Goal: Task Accomplishment & Management: Manage account settings

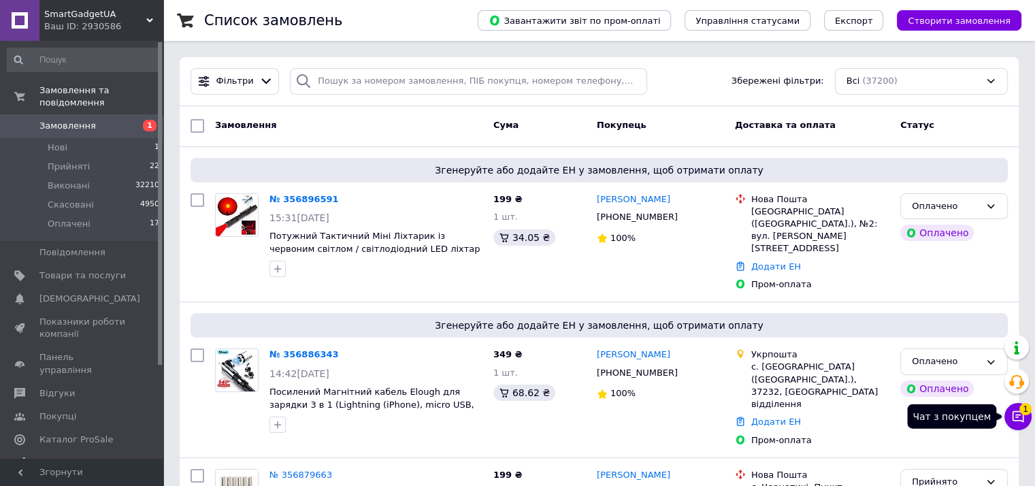
click at [1026, 413] on span "1" at bounding box center [1025, 407] width 12 height 12
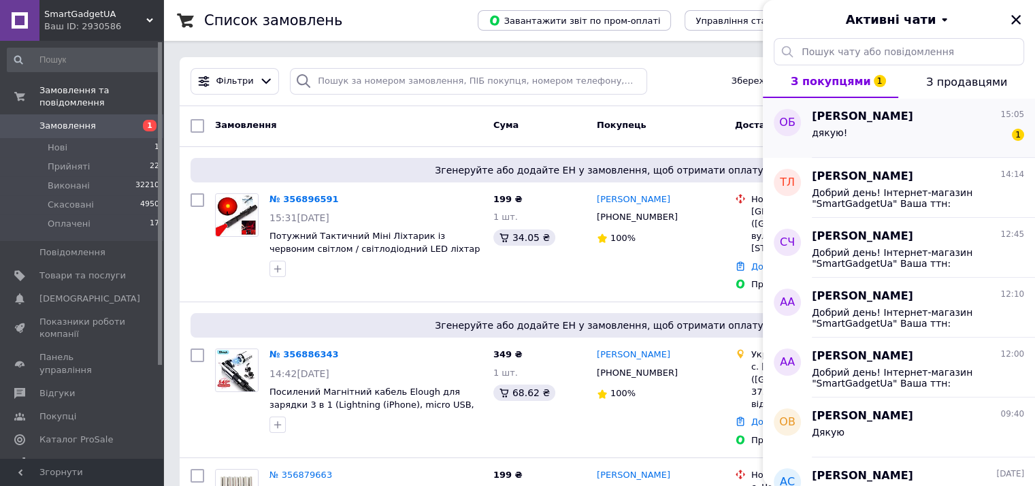
click at [868, 128] on div "дякую! 1" at bounding box center [918, 136] width 212 height 22
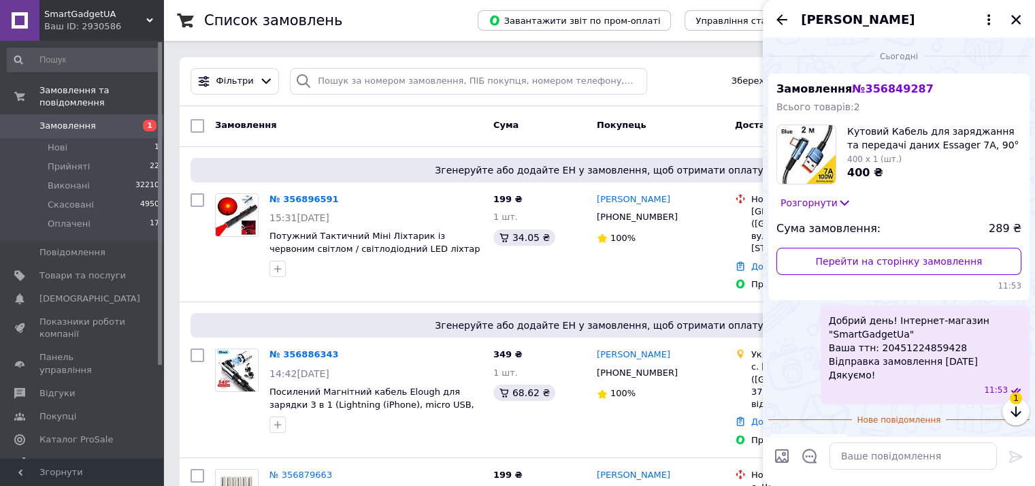
scroll to position [34, 0]
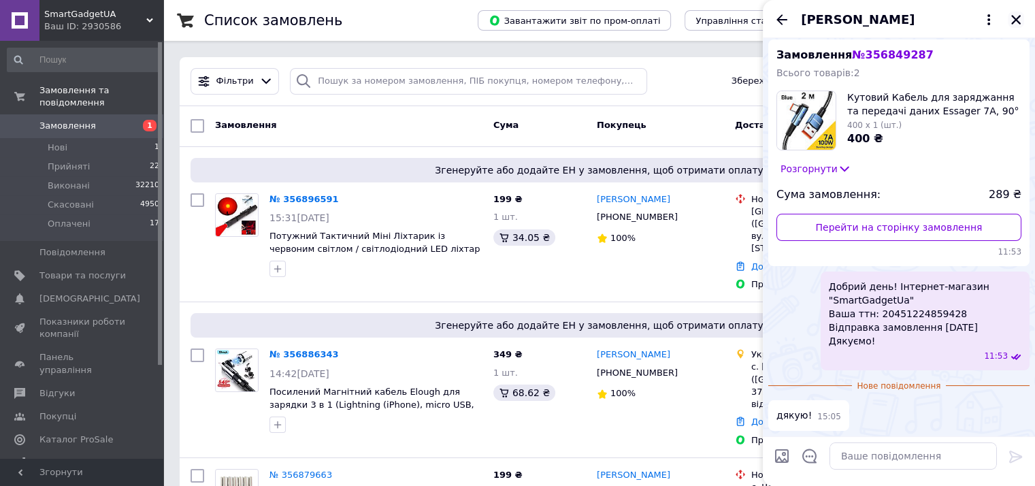
click at [1015, 14] on icon "Закрити" at bounding box center [1016, 20] width 12 height 12
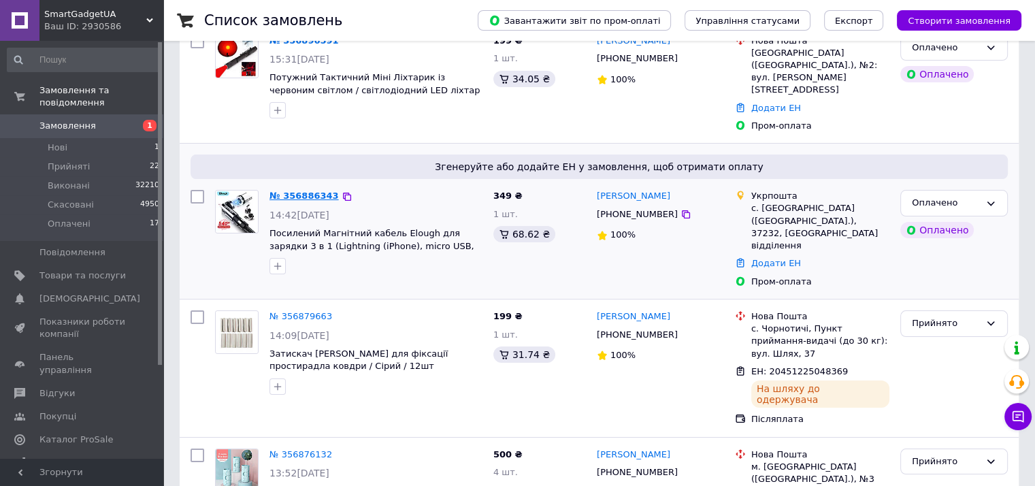
scroll to position [0, 0]
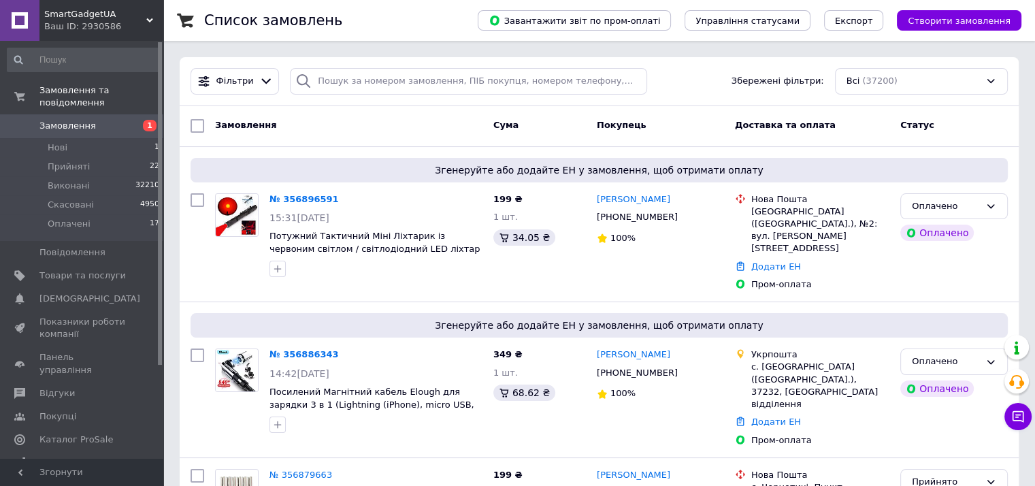
click at [83, 120] on span "Замовлення" at bounding box center [67, 126] width 56 height 12
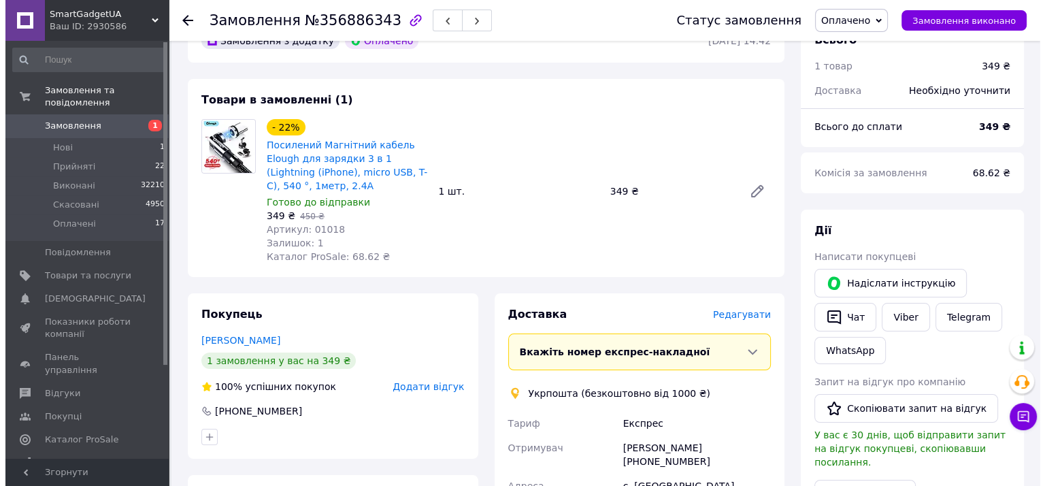
scroll to position [159, 0]
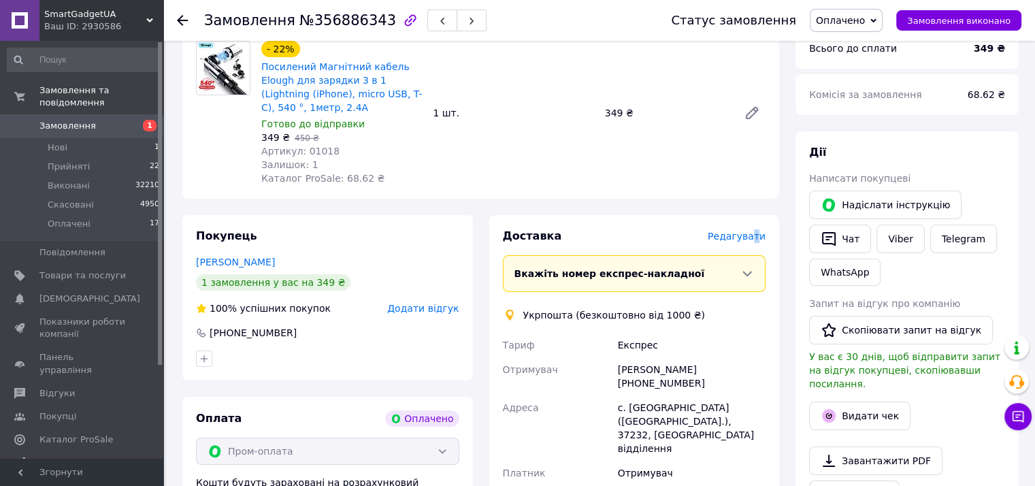
drag, startPoint x: 759, startPoint y: 205, endPoint x: 770, endPoint y: 203, distance: 11.0
click at [765, 204] on div "Замовлення з додатку Оплачено 12.08.2025 | 14:42 Товари в замовленні (1) - 22% …" at bounding box center [480, 416] width 613 height 951
click at [782, 205] on div "Замовлення з додатку Оплачено 12.08.2025 | 14:42 Товари в замовленні (1) - 22% …" at bounding box center [480, 416] width 613 height 951
click at [733, 236] on span "Редагувати" at bounding box center [737, 236] width 58 height 11
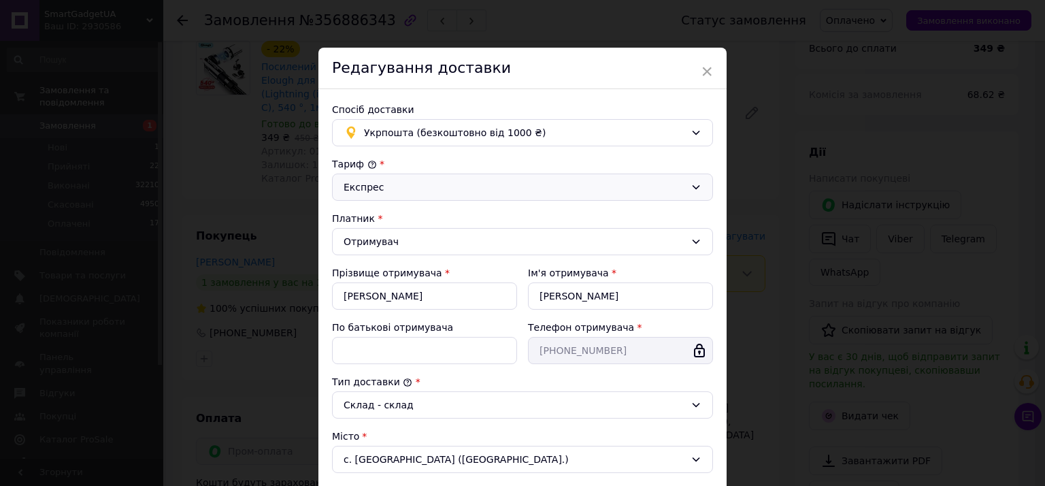
click at [389, 192] on div "Експрес" at bounding box center [515, 187] width 342 height 15
click at [366, 217] on li "Стандарт" at bounding box center [523, 216] width 380 height 26
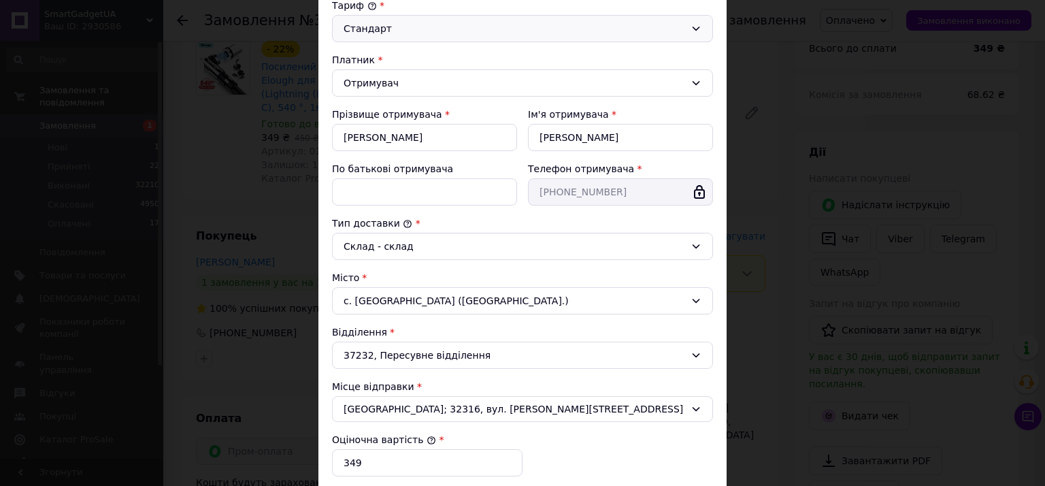
scroll to position [317, 0]
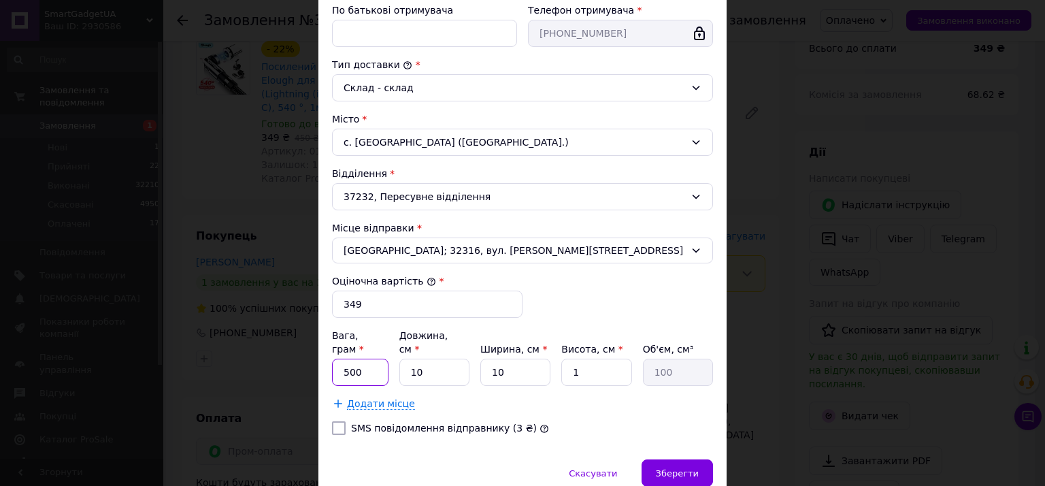
drag, startPoint x: 340, startPoint y: 354, endPoint x: 376, endPoint y: 353, distance: 35.4
click at [376, 359] on input "500" at bounding box center [360, 372] width 56 height 27
type input "100"
click at [626, 294] on div "Тариф * Стандарт Платник * Отримувач Прізвище отримувача * Манжола Ім'я отримув…" at bounding box center [522, 143] width 381 height 606
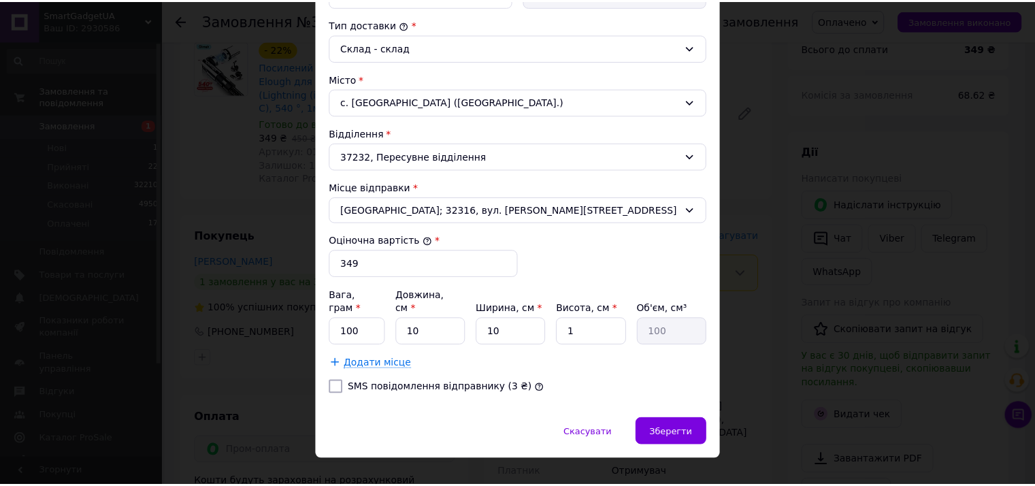
scroll to position [362, 0]
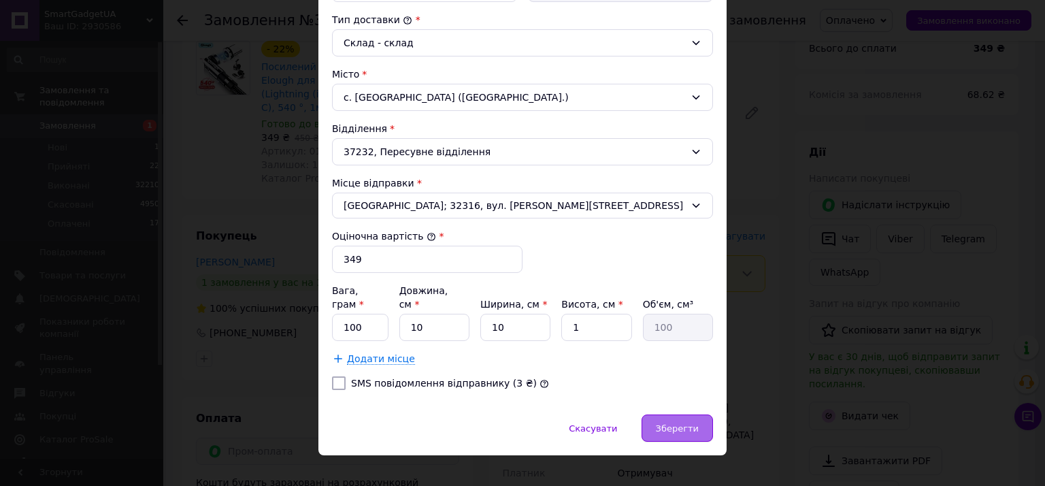
click at [666, 418] on div "Зберегти" at bounding box center [677, 427] width 71 height 27
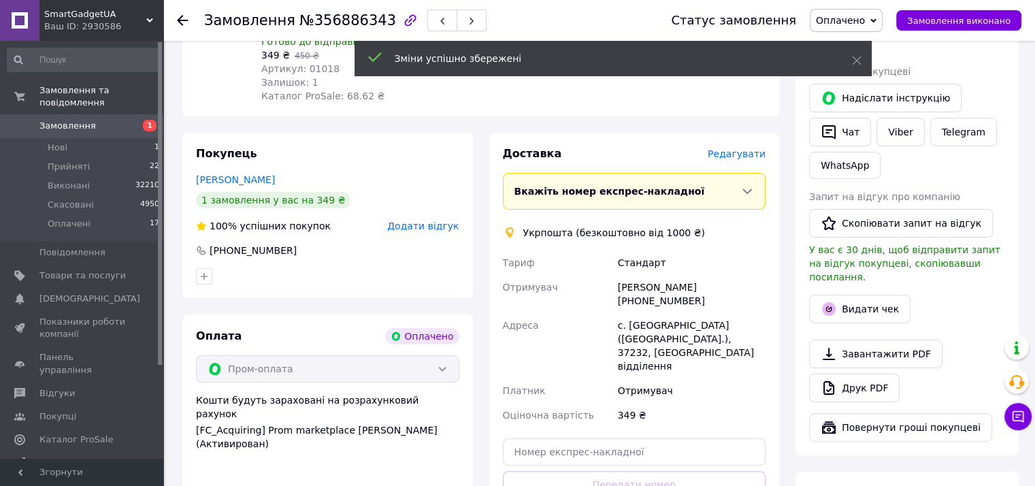
scroll to position [317, 0]
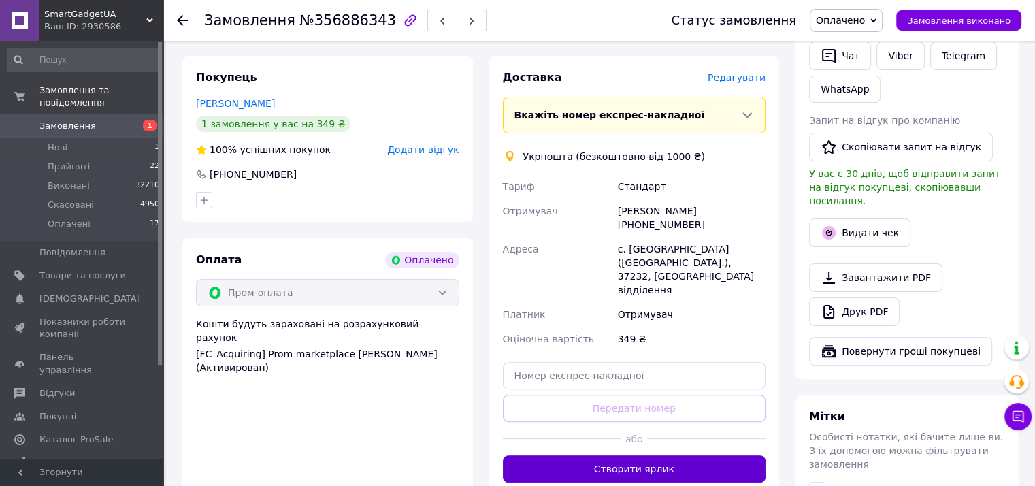
click at [650, 455] on button "Створити ярлик" at bounding box center [634, 468] width 263 height 27
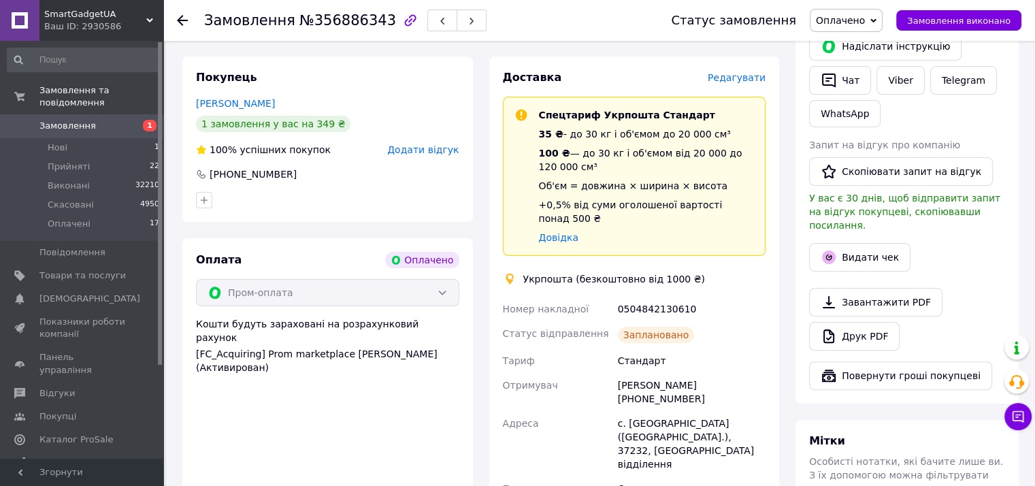
click at [965, 274] on div at bounding box center [906, 276] width 201 height 5
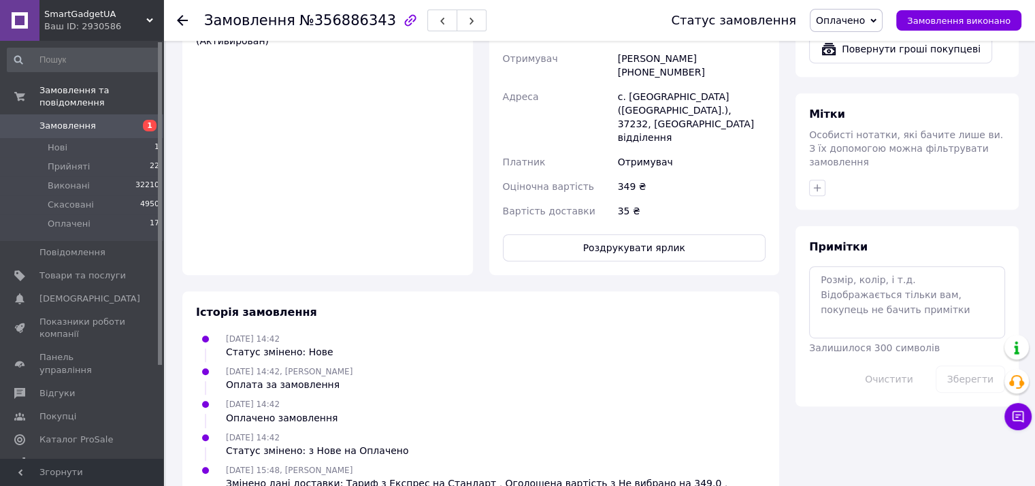
scroll to position [653, 0]
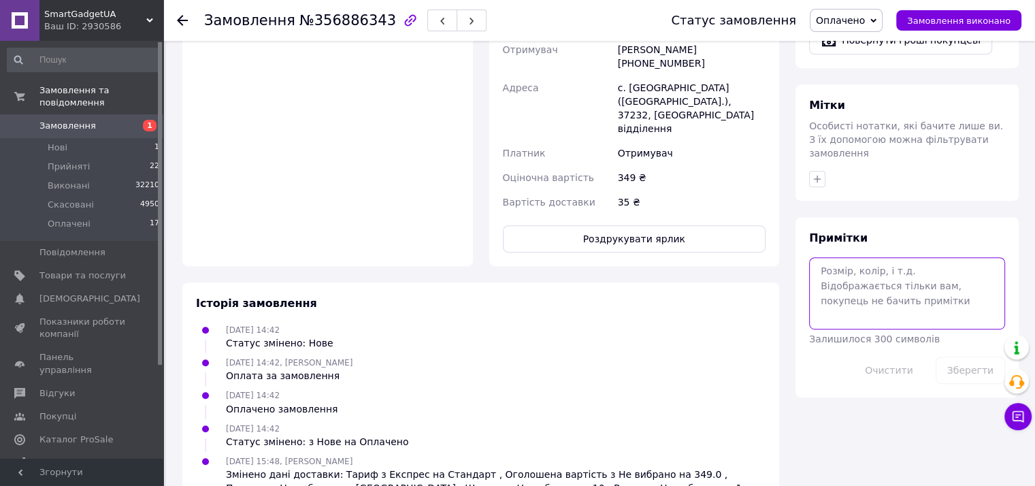
click at [842, 265] on textarea at bounding box center [907, 293] width 196 height 72
paste textarea "Добрий день! Інтернет-магазин "SmartGadgetUa" Ваша ттн: Відправка замовлення .0…"
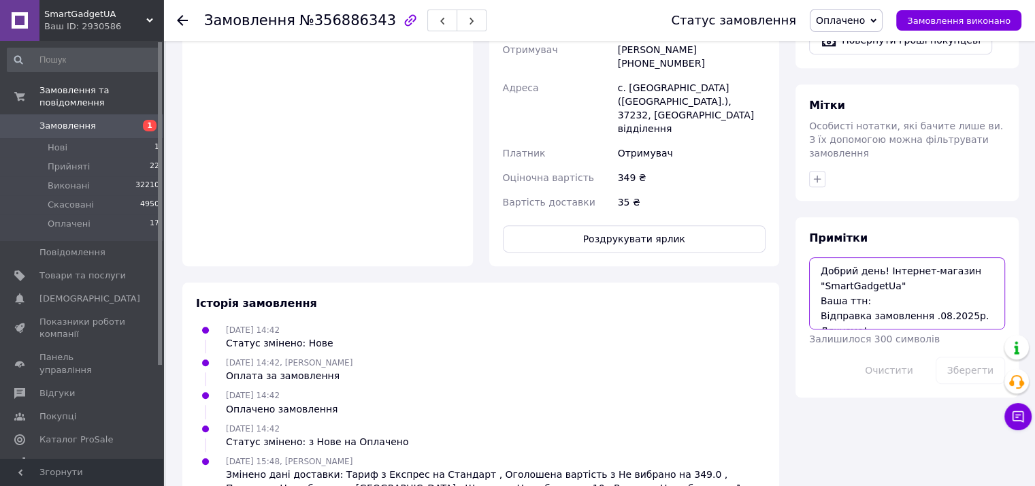
scroll to position [8, 0]
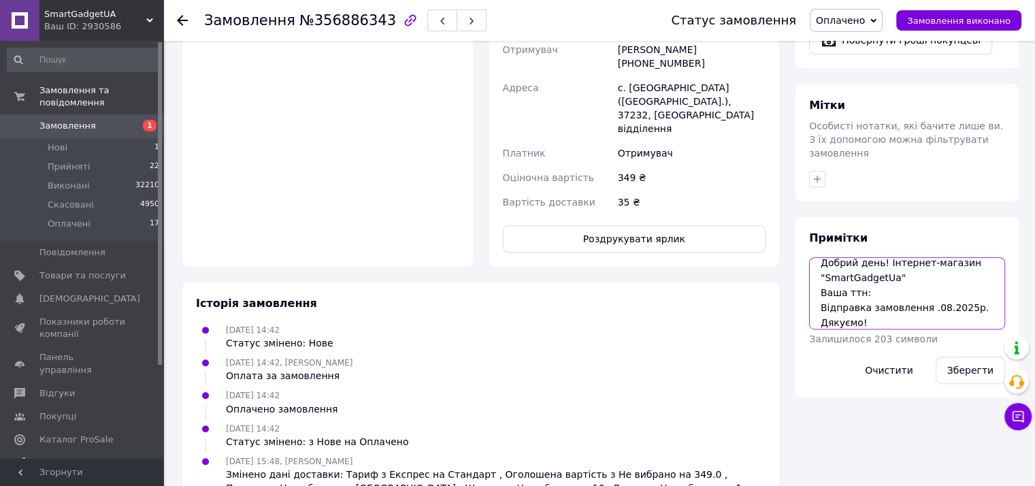
click at [871, 264] on textarea "Добрий день! Інтернет-магазин "SmartGadgetUa" Ваша ттн: Відправка замовлення .0…" at bounding box center [907, 293] width 196 height 72
paste textarea "Добрий день! Інтернет-магазин "SmartGadgetUa" Ваша ттн: Відправка замовлення .0…"
click at [920, 274] on textarea "Добрий день! Інтернет-магазин "SmartGadgetUa" Ваша ттн: Відправка замовлення .0…" at bounding box center [907, 293] width 196 height 72
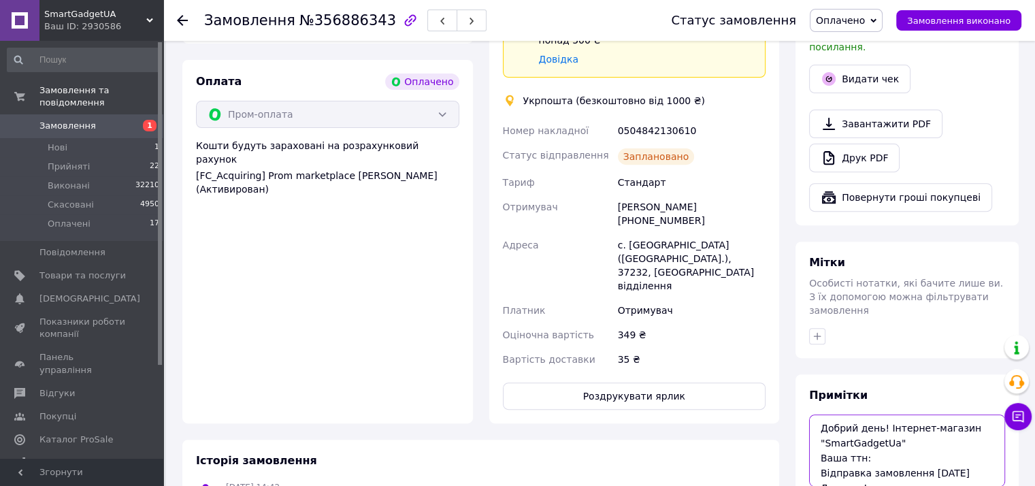
scroll to position [493, 0]
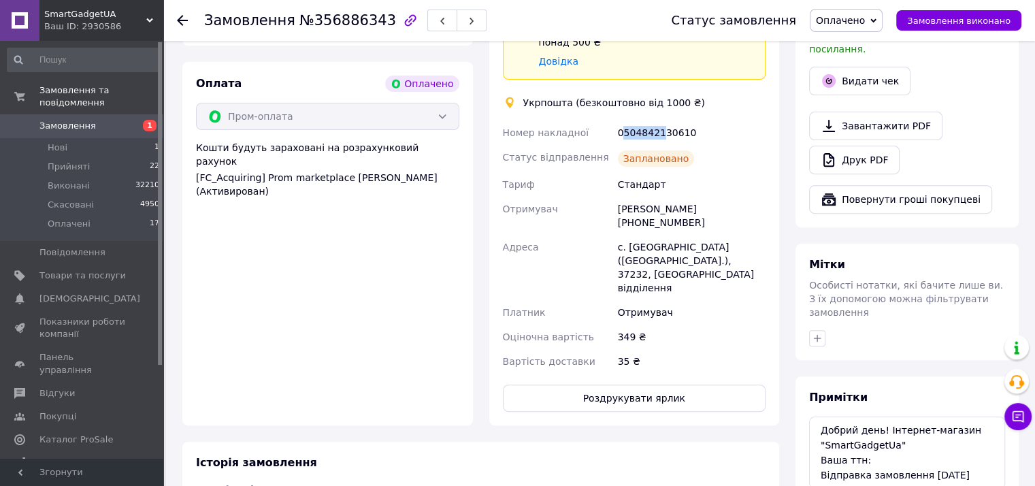
drag, startPoint x: 620, startPoint y: 120, endPoint x: 643, endPoint y: 123, distance: 23.3
click at [658, 120] on div "0504842130610" at bounding box center [691, 132] width 153 height 24
click at [606, 120] on div "Номер накладної" at bounding box center [557, 132] width 115 height 24
drag, startPoint x: 618, startPoint y: 116, endPoint x: 685, endPoint y: 119, distance: 67.4
click at [685, 120] on div "0504842130610" at bounding box center [691, 132] width 153 height 24
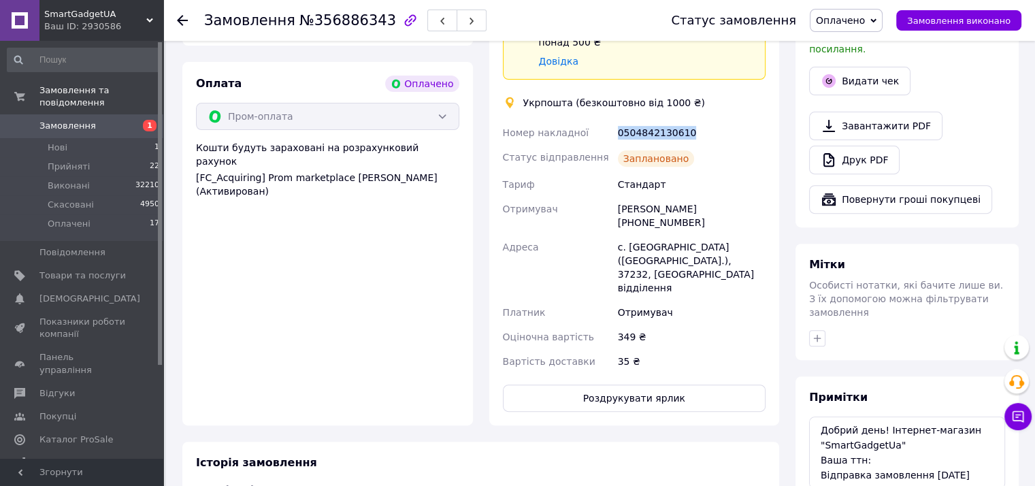
copy div "0504842130610"
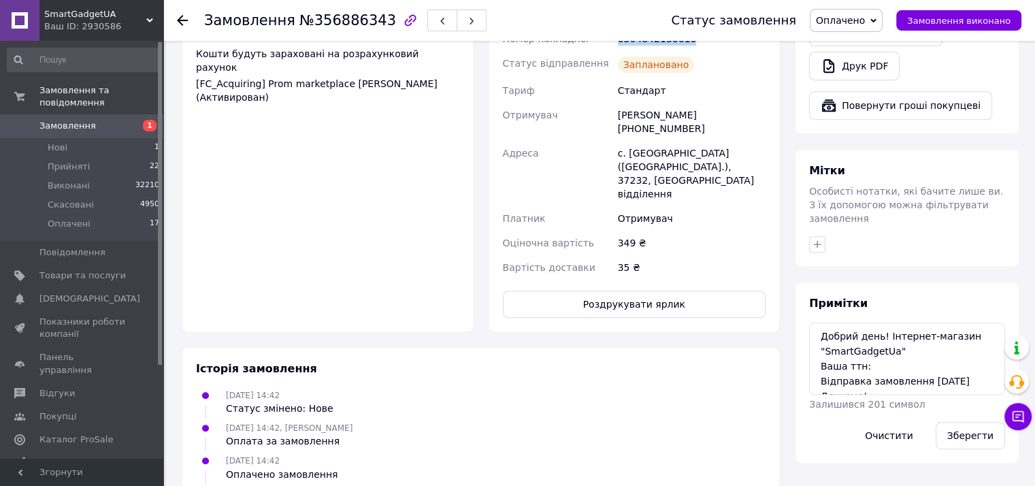
scroll to position [653, 0]
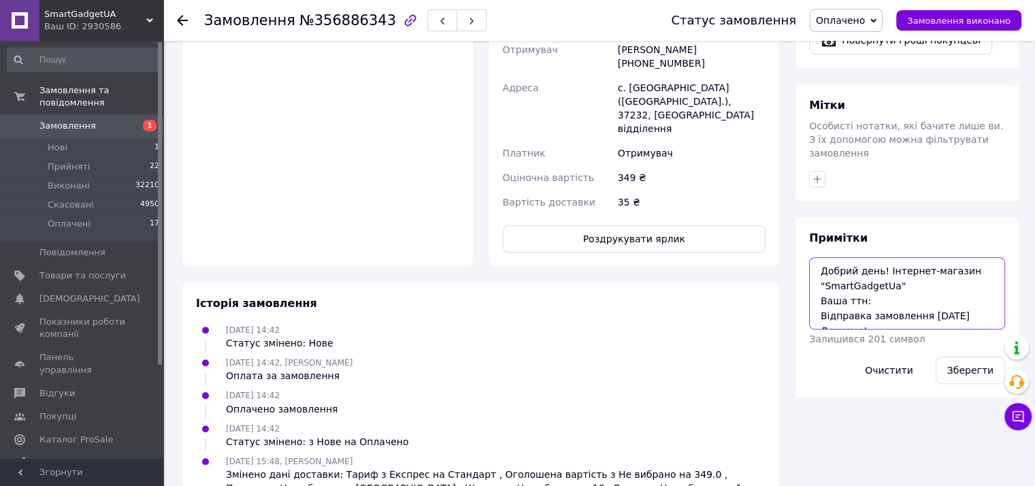
click at [878, 271] on textarea "Добрий день! Інтернет-магазин "SmartGadgetUa" Ваша ттн: Відправка замовлення 17…" at bounding box center [907, 293] width 196 height 72
paste textarea "0504842130610"
type textarea "Добрий день! Інтернет-магазин "SmartGadgetUa" Ваша ттн: 0504842130610 Відправка…"
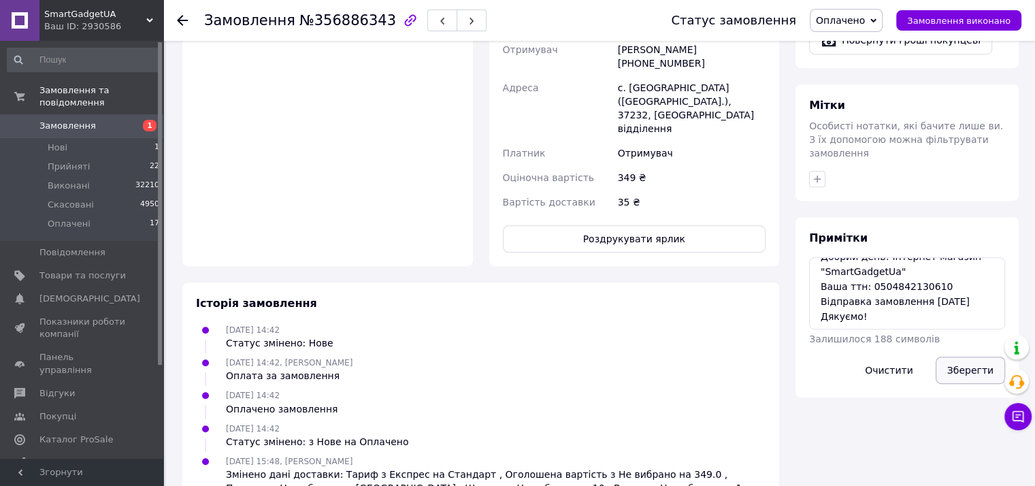
click at [963, 357] on button "Зберегти" at bounding box center [970, 370] width 69 height 27
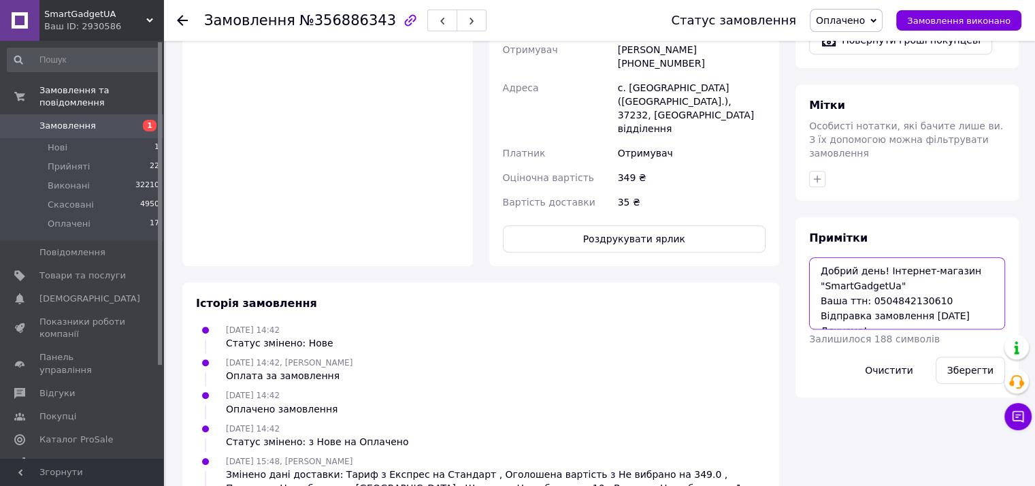
drag, startPoint x: 868, startPoint y: 293, endPoint x: 805, endPoint y: 206, distance: 107.1
click at [805, 217] on div "Примітки Добрий день! Інтернет-магазин "SmartGadgetUa" Ваша ттн: 0504842130610 …" at bounding box center [906, 307] width 223 height 180
click at [974, 357] on button "Зберегти" at bounding box center [970, 370] width 69 height 27
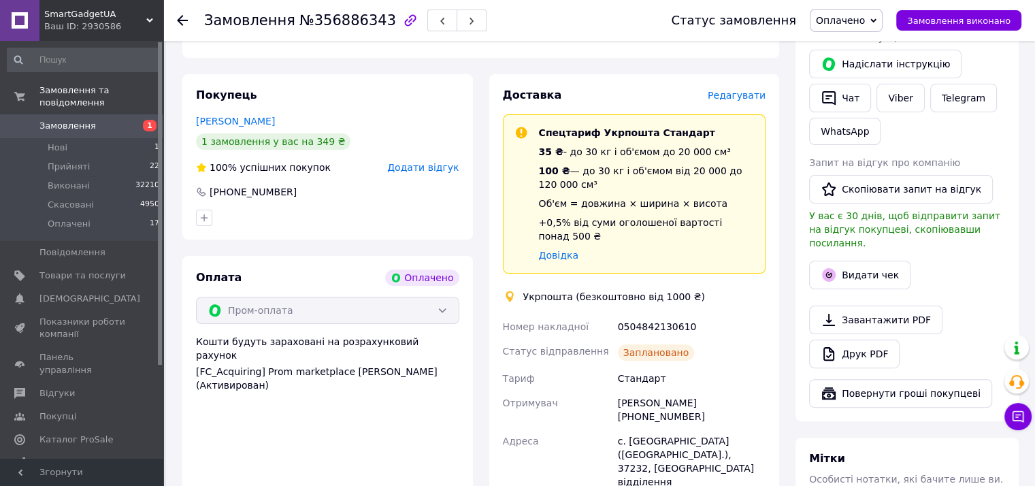
scroll to position [176, 0]
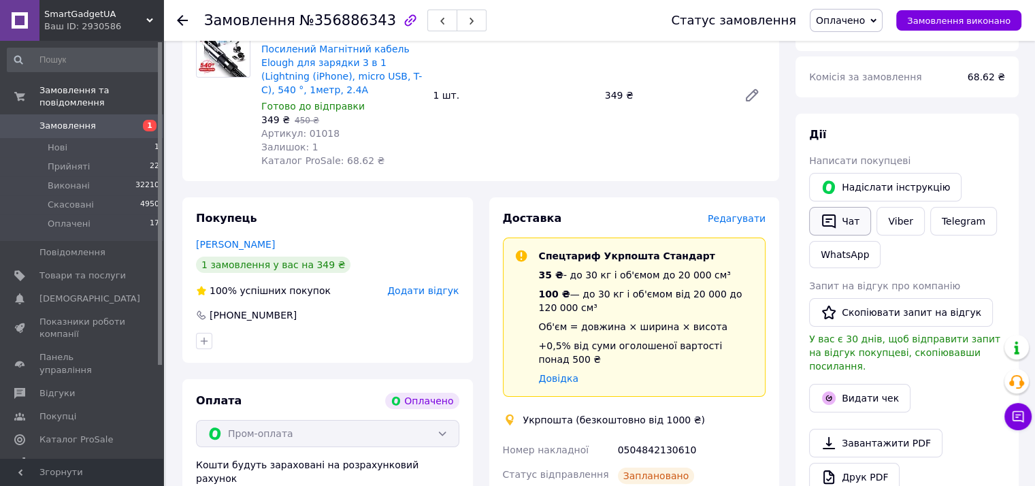
click at [854, 225] on button "Чат" at bounding box center [840, 221] width 62 height 29
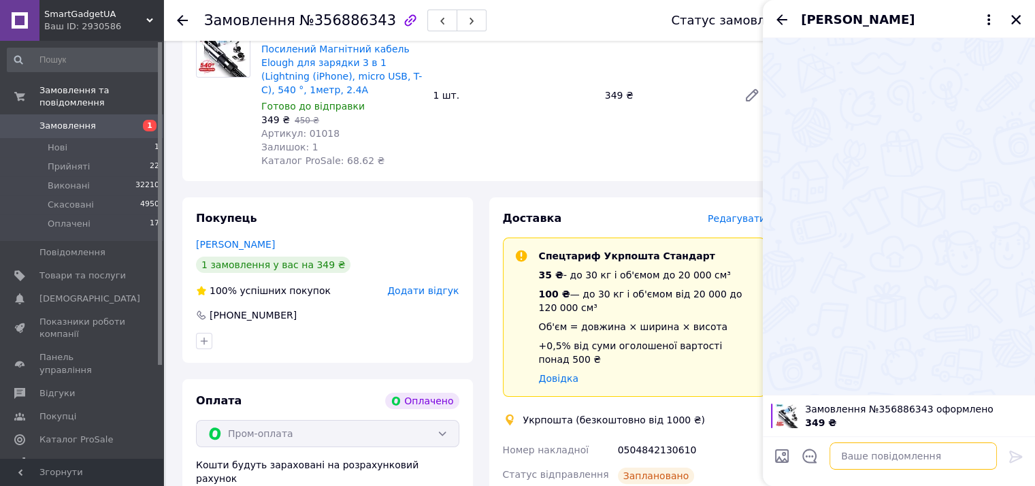
click at [882, 457] on textarea at bounding box center [912, 455] width 167 height 27
paste textarea "Добрий день! Інтернет-магазин "SmartGadgetUa" Ваша ттн: 0504842130610 Відправка…"
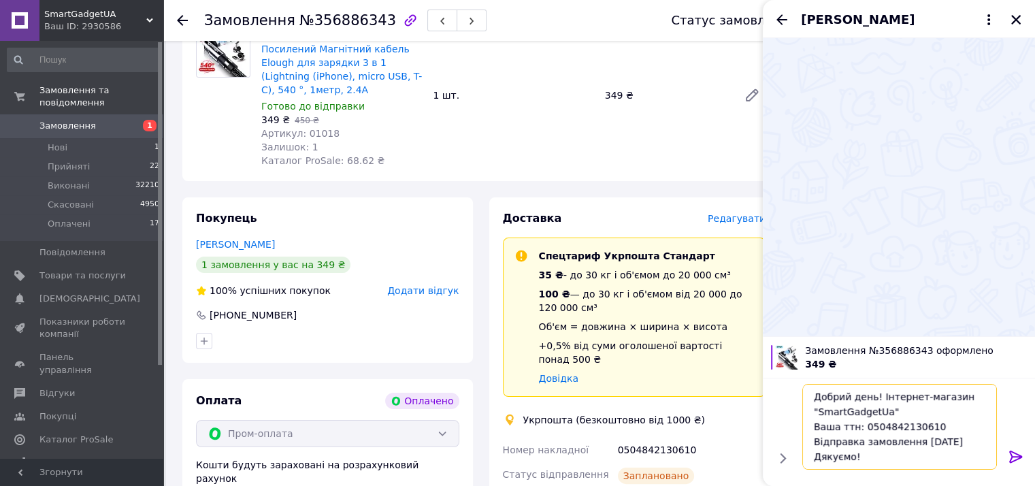
type textarea "Добрий день! Інтернет-магазин "SmartGadgetUa" Ваша ттн: 0504842130610 Відправка…"
click at [1020, 455] on icon at bounding box center [1015, 456] width 13 height 12
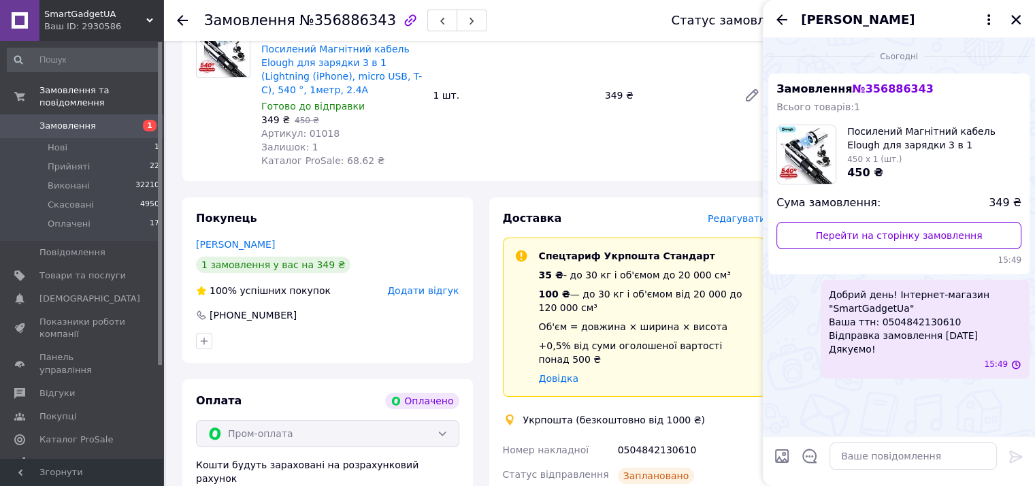
scroll to position [0, 0]
click at [1019, 12] on div "[PERSON_NAME]" at bounding box center [899, 19] width 272 height 38
drag, startPoint x: 1019, startPoint y: 16, endPoint x: 1013, endPoint y: 25, distance: 11.3
click at [1018, 18] on icon "Закрити" at bounding box center [1016, 20] width 12 height 12
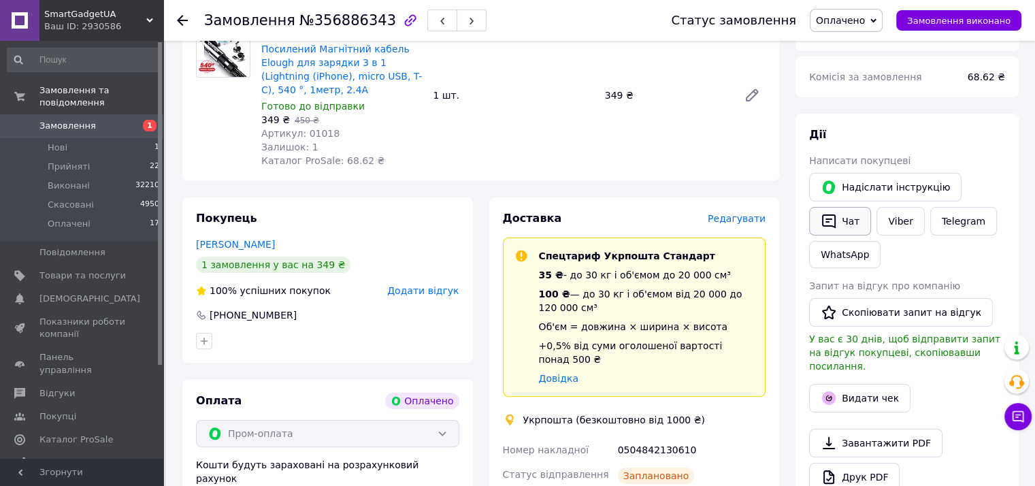
click at [844, 222] on button "Чат" at bounding box center [840, 221] width 62 height 29
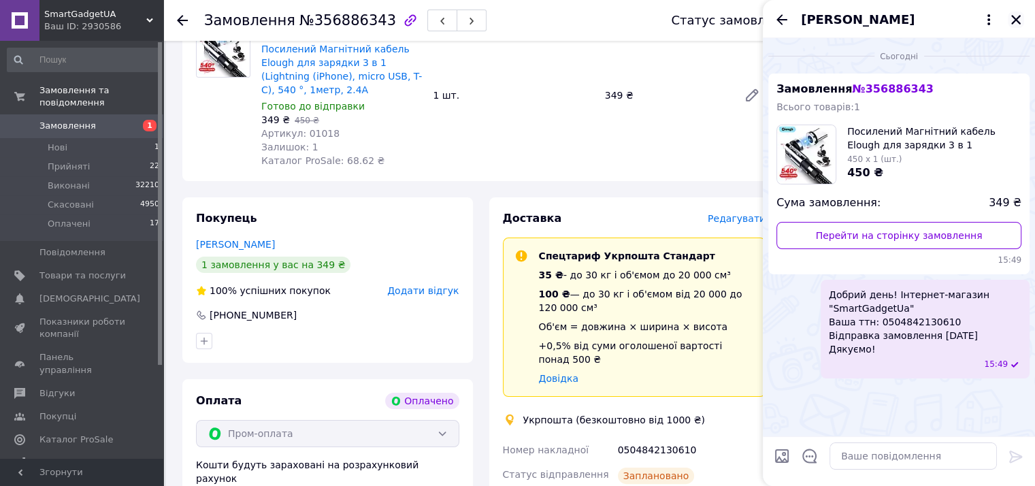
click at [1013, 20] on icon "Закрити" at bounding box center [1016, 20] width 12 height 12
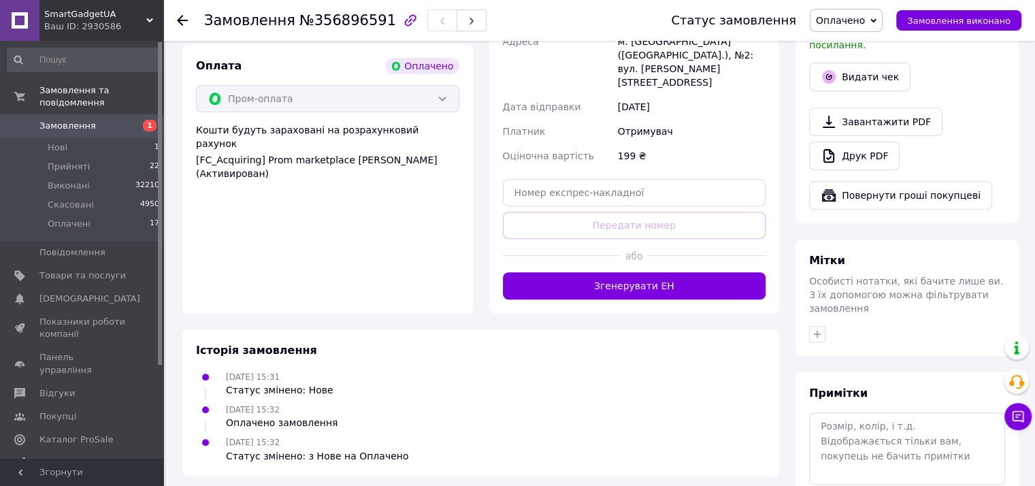
scroll to position [552, 0]
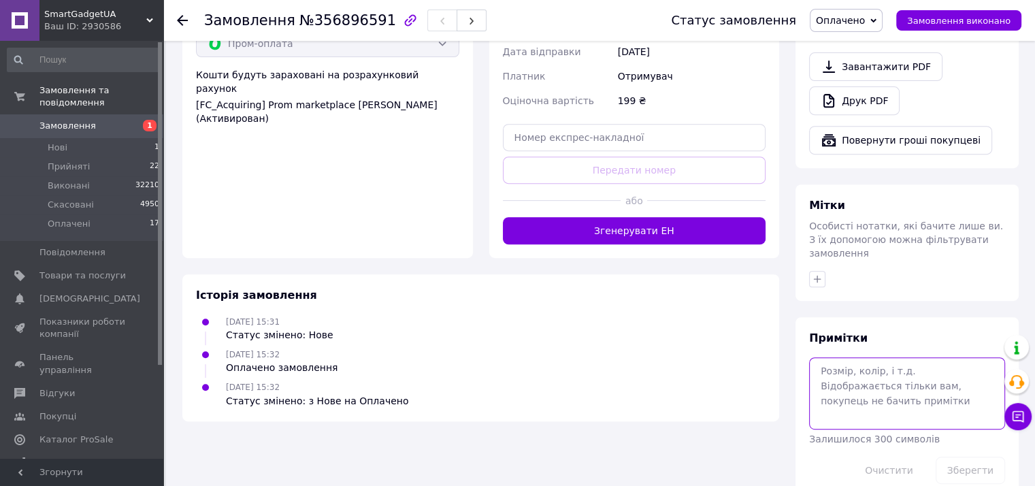
click at [861, 357] on textarea at bounding box center [907, 393] width 196 height 72
paste textarea "Добрий день! Інтернет-магазин "SmartGadgetUa" Ваша ттн: 0504842130610 Відправка…"
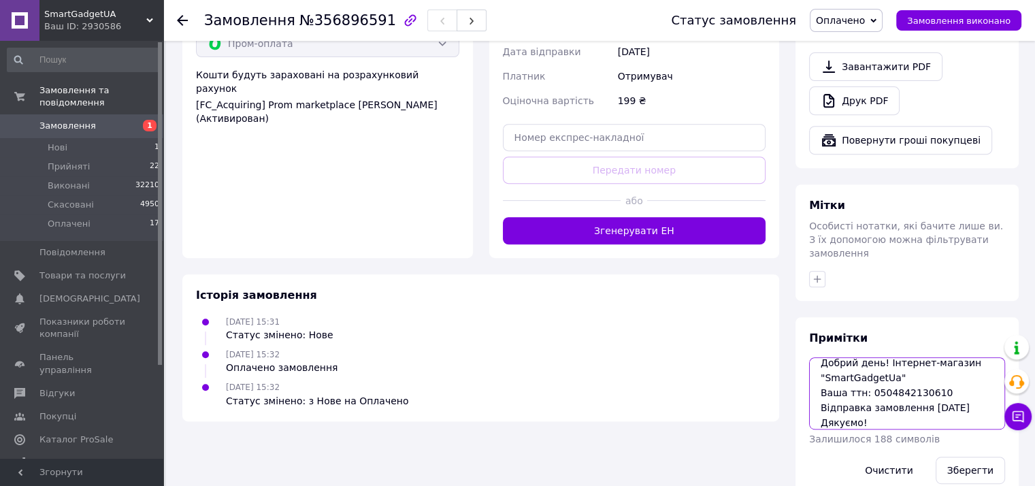
drag, startPoint x: 930, startPoint y: 378, endPoint x: 921, endPoint y: 381, distance: 9.3
click at [921, 381] on textarea "Добрий день! Інтернет-магазин "SmartGadgetUa" Ваша ттн: 0504842130610 Відправка…" at bounding box center [907, 393] width 196 height 72
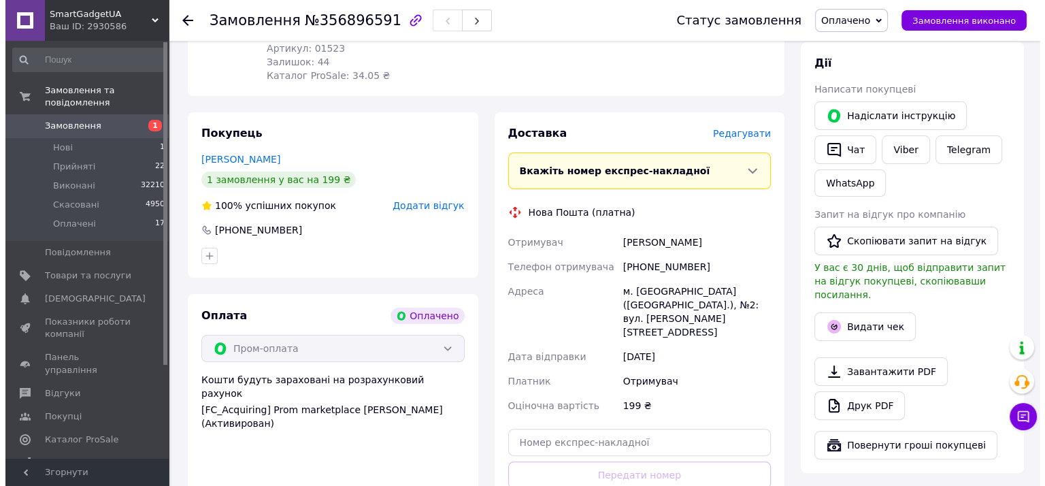
scroll to position [235, 0]
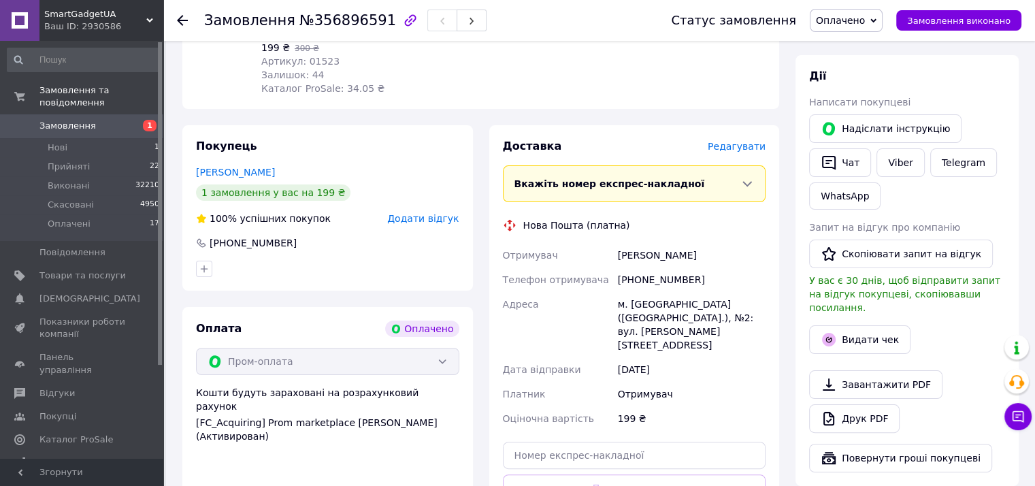
type textarea "Добрий день! Інтернет-магазин "SmartGadgetUa" Ваша ттн: 0504842130610 Відправка…"
click at [752, 152] on span "Редагувати" at bounding box center [737, 146] width 58 height 11
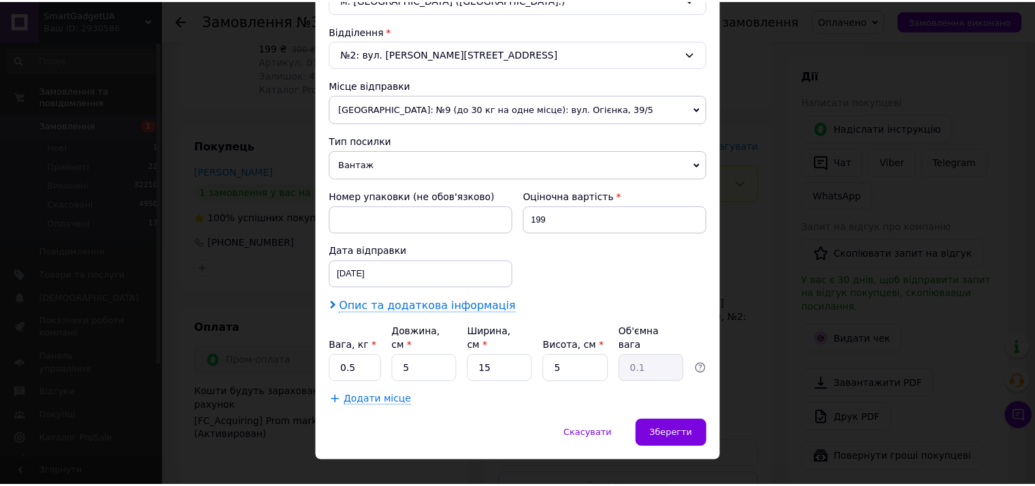
scroll to position [414, 0]
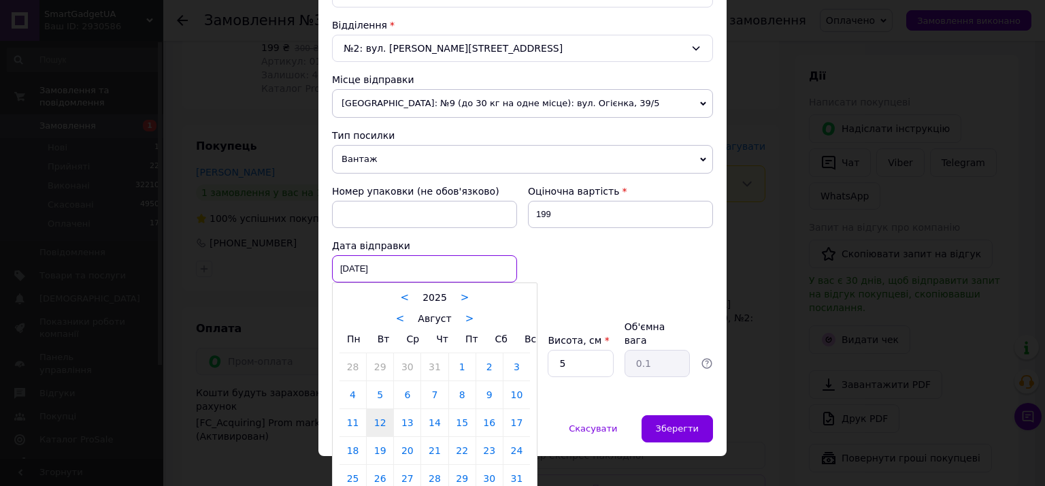
click at [406, 255] on div "[DATE] < 2025 > < Август > Пн Вт Ср Чт Пт Сб Вс 28 29 30 31 1 2 3 4 5 6 7 8 9 1…" at bounding box center [424, 268] width 185 height 27
click at [406, 423] on link "13" at bounding box center [407, 422] width 27 height 27
type input "[DATE]"
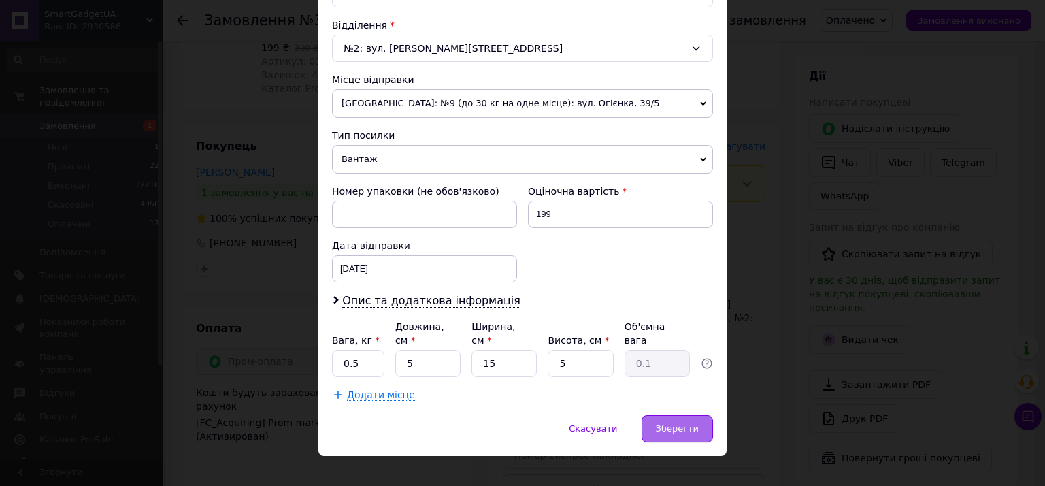
click at [678, 423] on span "Зберегти" at bounding box center [677, 428] width 43 height 10
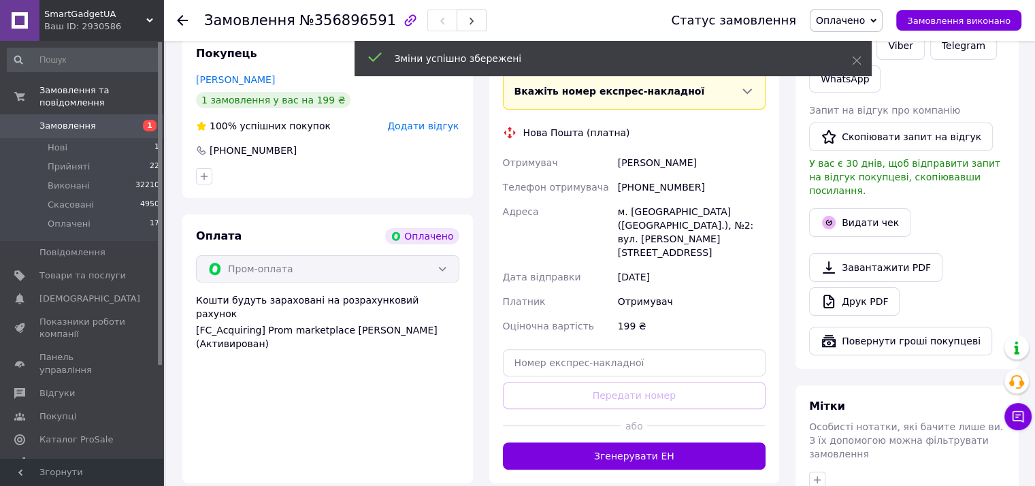
scroll to position [393, 0]
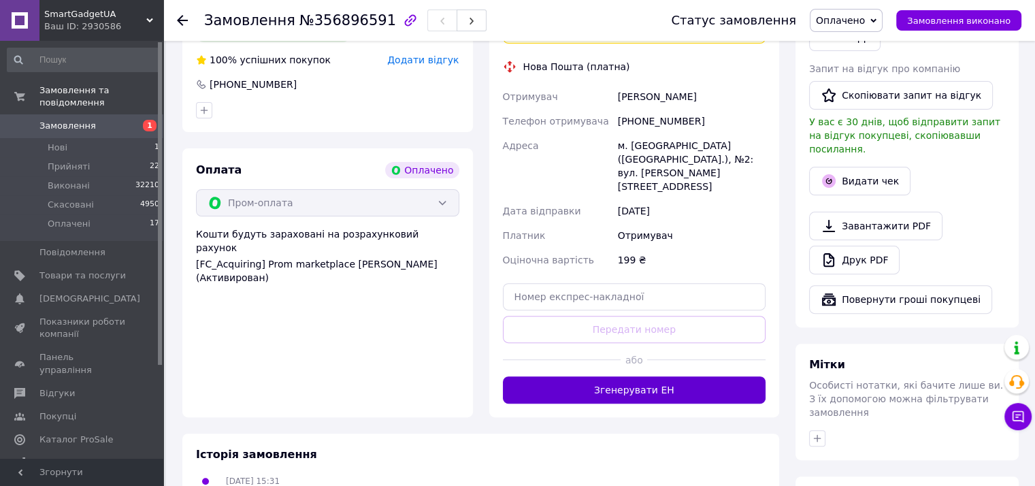
click at [654, 376] on button "Згенерувати ЕН" at bounding box center [634, 389] width 263 height 27
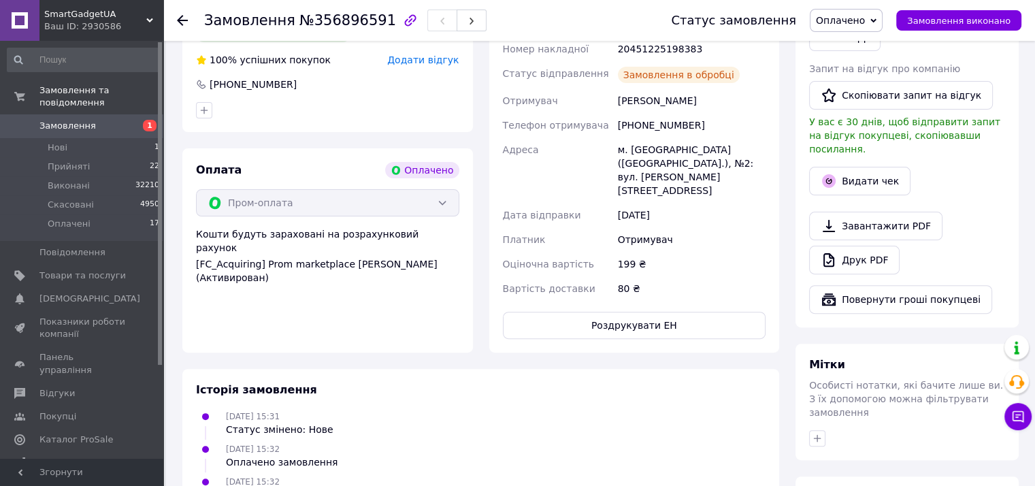
scroll to position [235, 0]
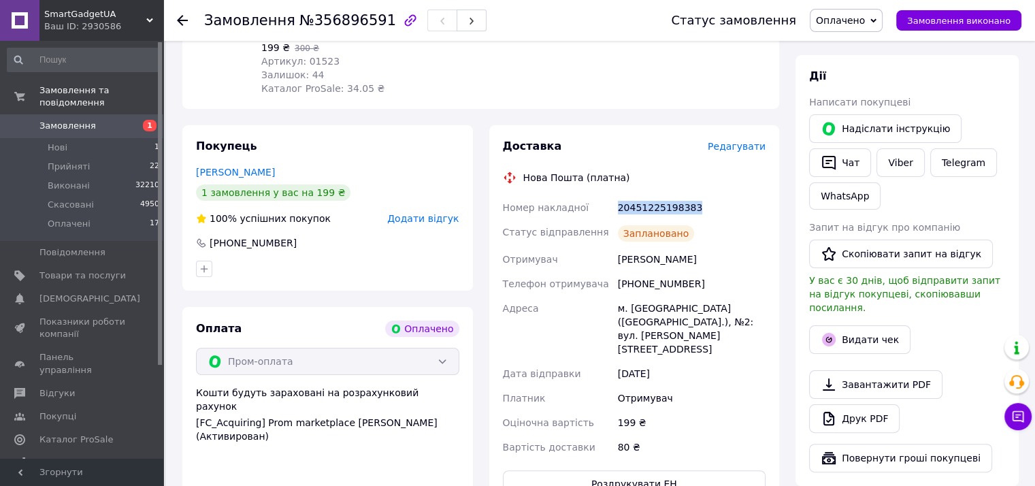
drag, startPoint x: 618, startPoint y: 209, endPoint x: 687, endPoint y: 211, distance: 68.8
click at [687, 211] on div "20451225198383" at bounding box center [691, 207] width 153 height 24
copy div "20451225198383"
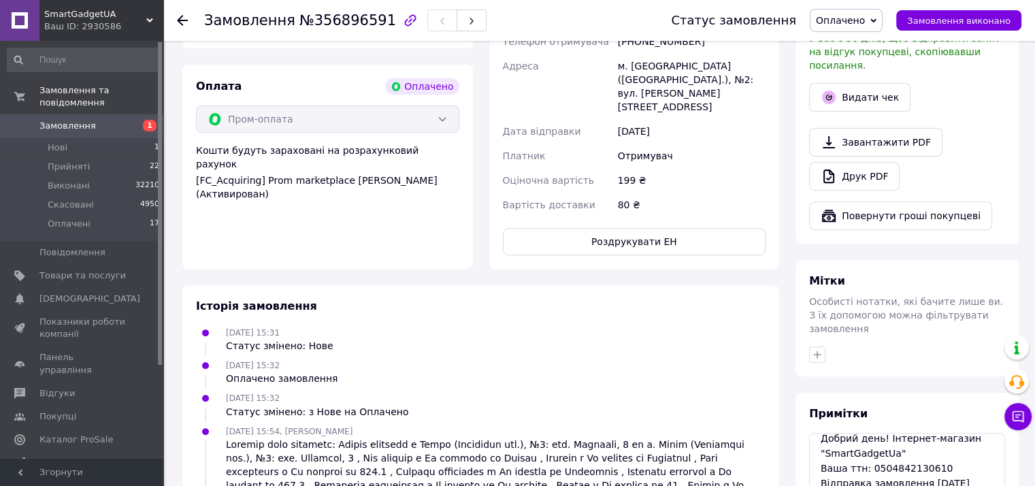
scroll to position [552, 0]
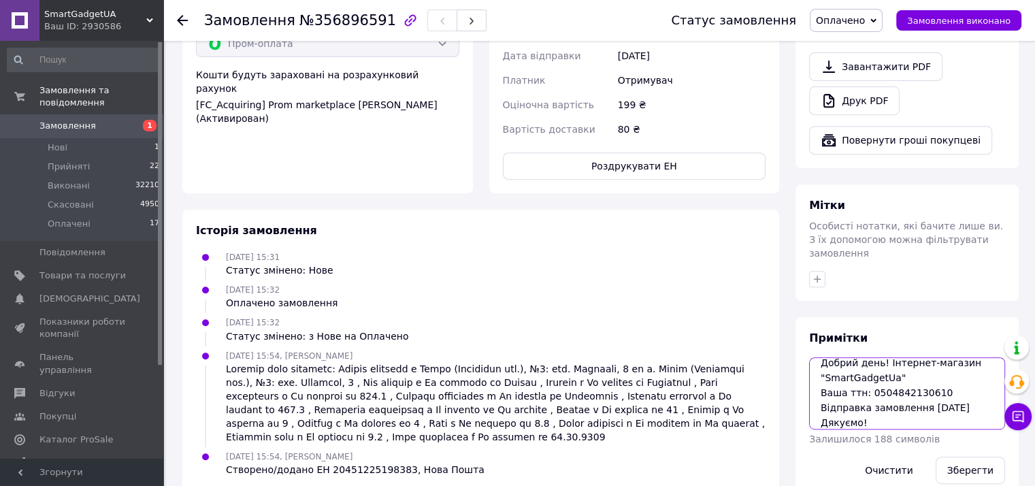
drag, startPoint x: 864, startPoint y: 364, endPoint x: 931, endPoint y: 363, distance: 66.7
click at [931, 363] on textarea "Добрий день! Інтернет-магазин "SmartGadgetUa" Ваша ттн: 0504842130610 Відправка…" at bounding box center [907, 393] width 196 height 72
paste textarea "20451225198383"
type textarea "Добрий день! Інтернет-магазин "SmartGadgetUa" Ваша ттн: 20451225198383 Відправк…"
click at [973, 457] on button "Зберегти" at bounding box center [970, 470] width 69 height 27
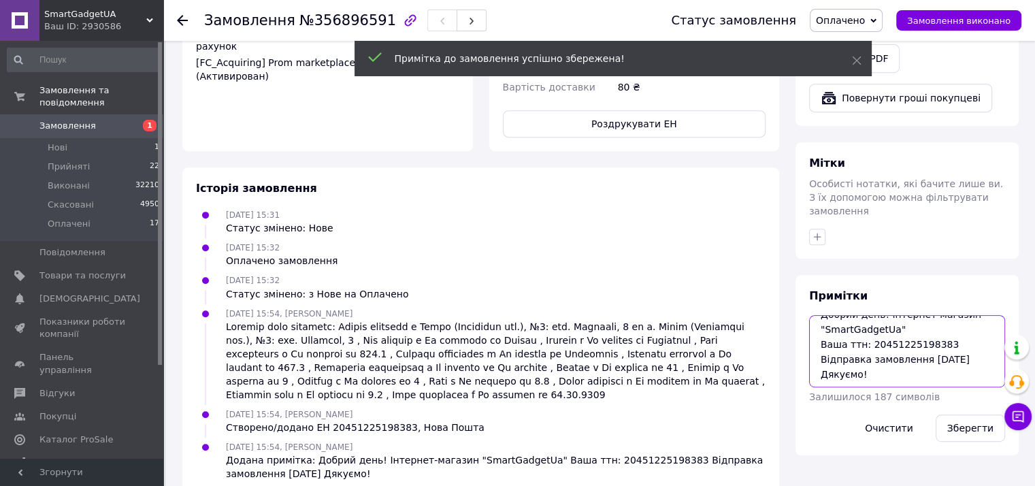
scroll to position [0, 0]
drag, startPoint x: 861, startPoint y: 342, endPoint x: 816, endPoint y: 286, distance: 71.2
click at [816, 315] on textarea "Добрий день! Інтернет-магазин "SmartGadgetUa" Ваша ттн: 20451225198383 Відправк…" at bounding box center [907, 351] width 196 height 72
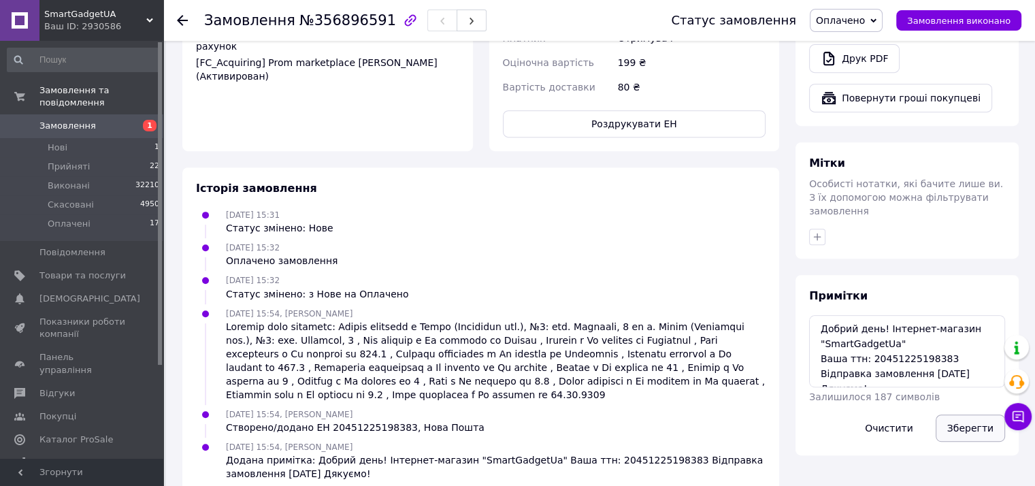
click at [981, 414] on button "Зберегти" at bounding box center [970, 427] width 69 height 27
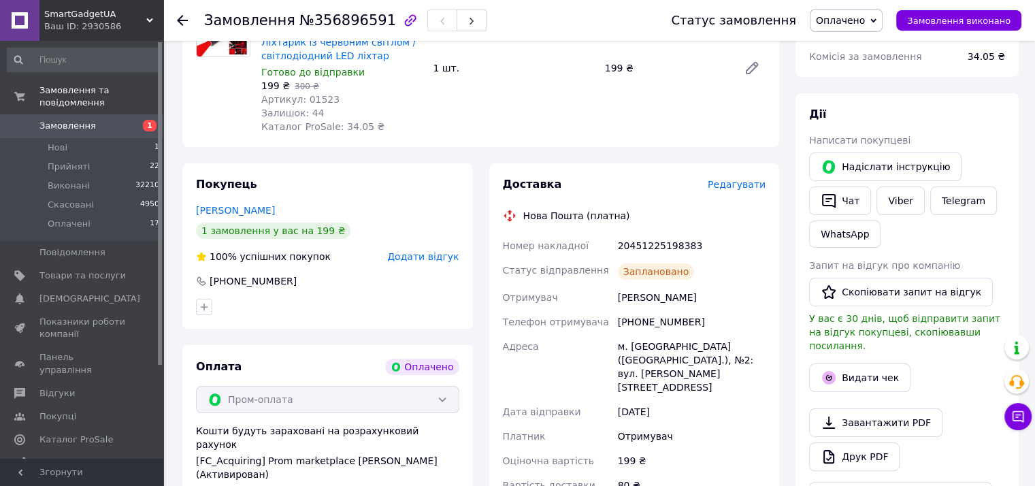
scroll to position [118, 0]
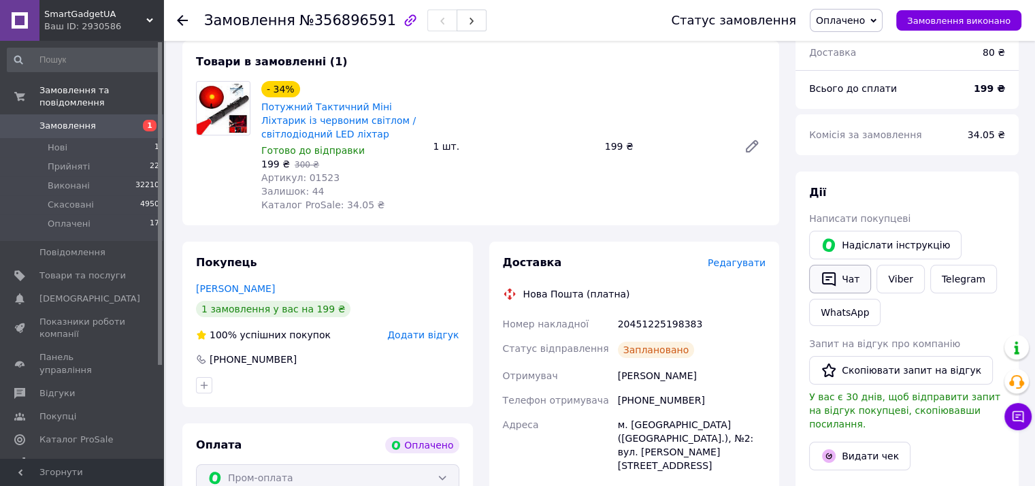
click at [850, 277] on button "Чат" at bounding box center [840, 279] width 62 height 29
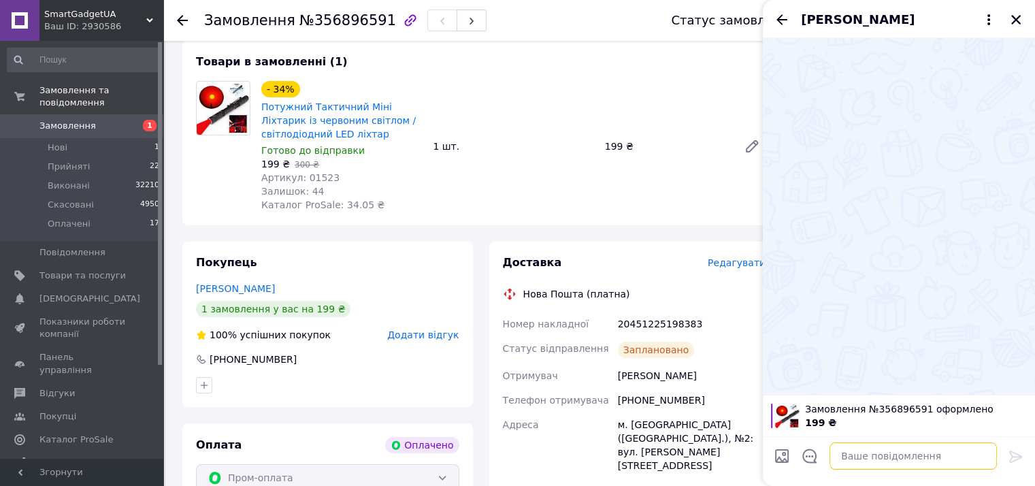
click at [868, 457] on textarea at bounding box center [912, 455] width 167 height 27
paste textarea "Добрий день! Інтернет-магазин "SmartGadgetUa" Ваша ттн: 20451225198383 Відправк…"
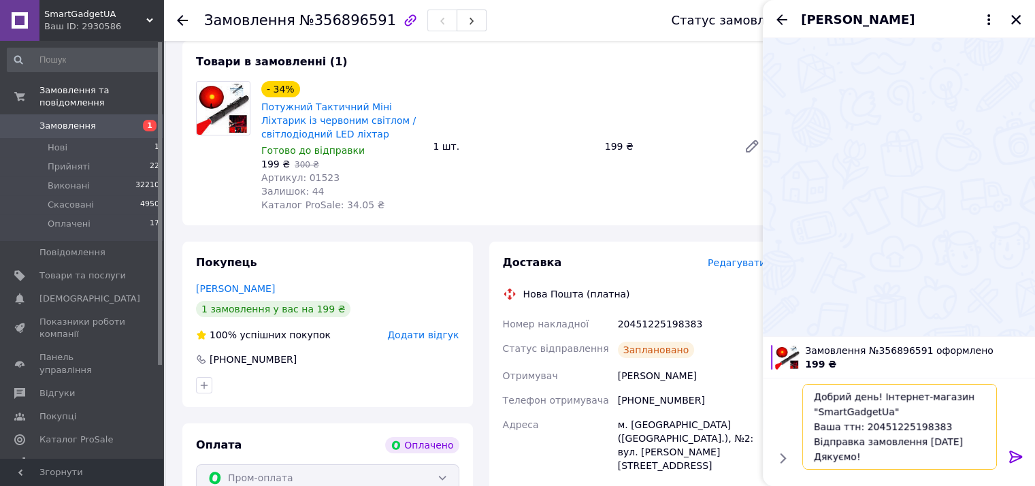
type textarea "Добрий день! Інтернет-магазин "SmartGadgetUa" Ваша ттн: 20451225198383 Відправк…"
click at [1013, 455] on icon at bounding box center [1016, 456] width 16 height 16
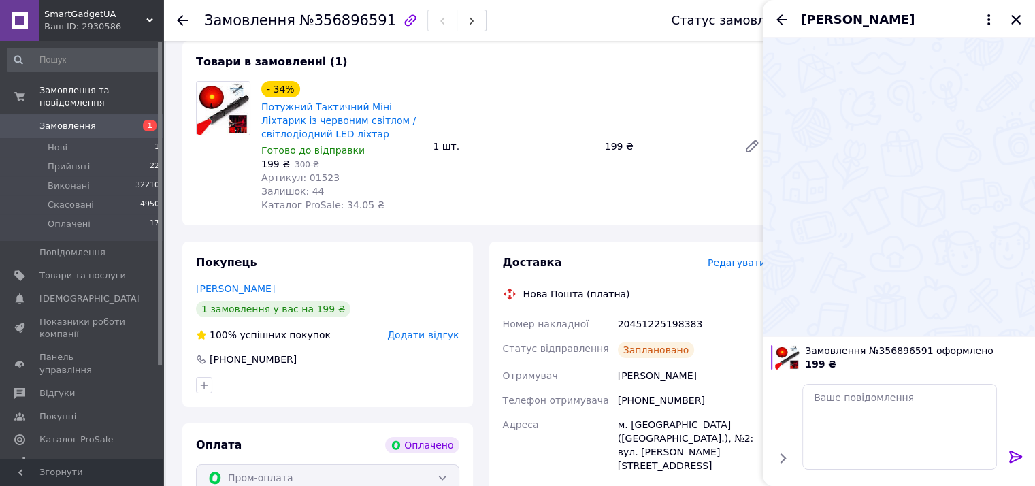
scroll to position [0, 0]
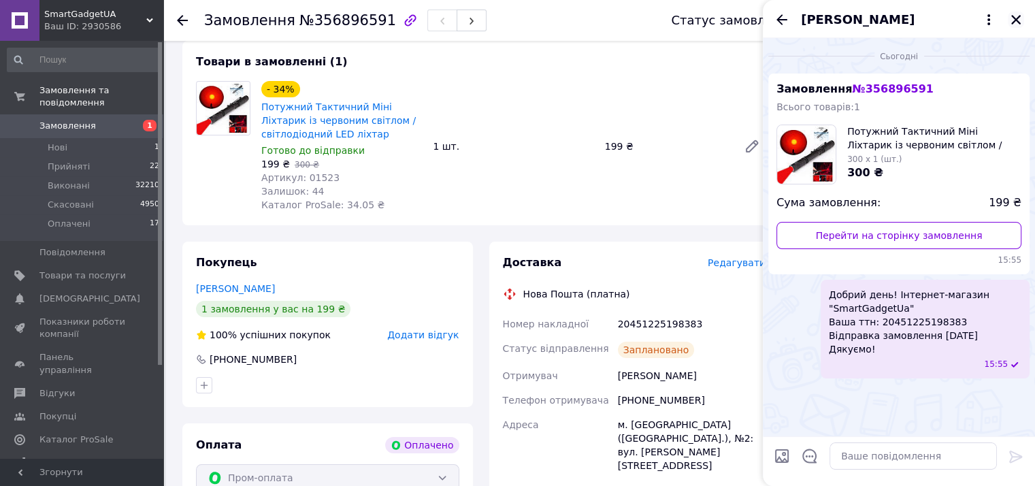
click at [1017, 14] on icon "Закрити" at bounding box center [1016, 20] width 12 height 12
